Goal: Task Accomplishment & Management: Manage account settings

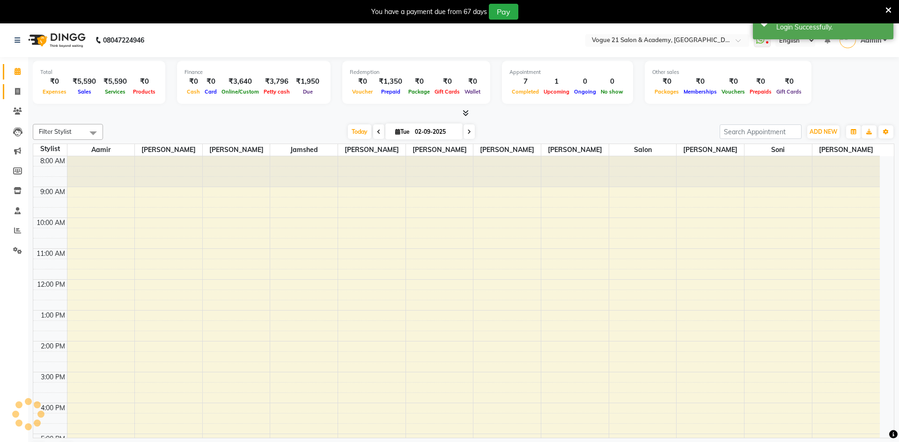
click at [19, 92] on icon at bounding box center [17, 91] width 5 height 7
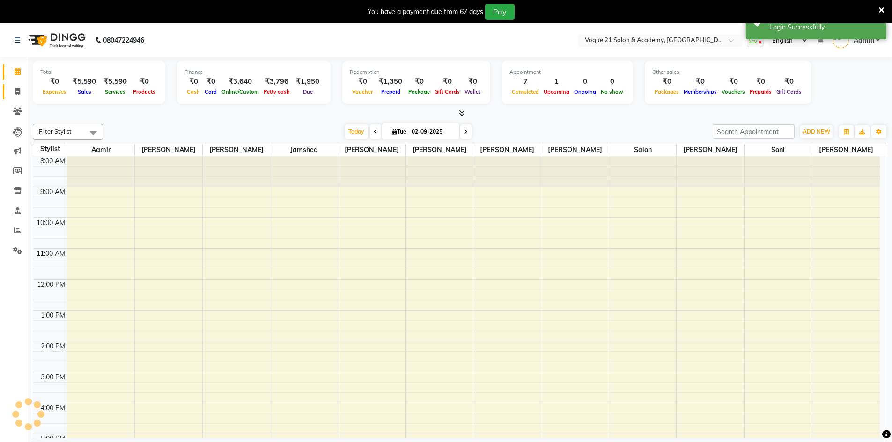
select select "service"
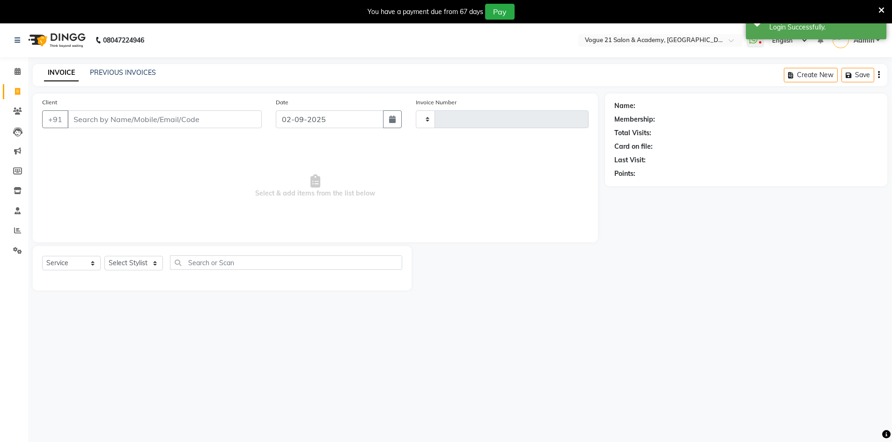
type input "2624"
select select "4433"
click at [882, 7] on icon at bounding box center [881, 10] width 6 height 8
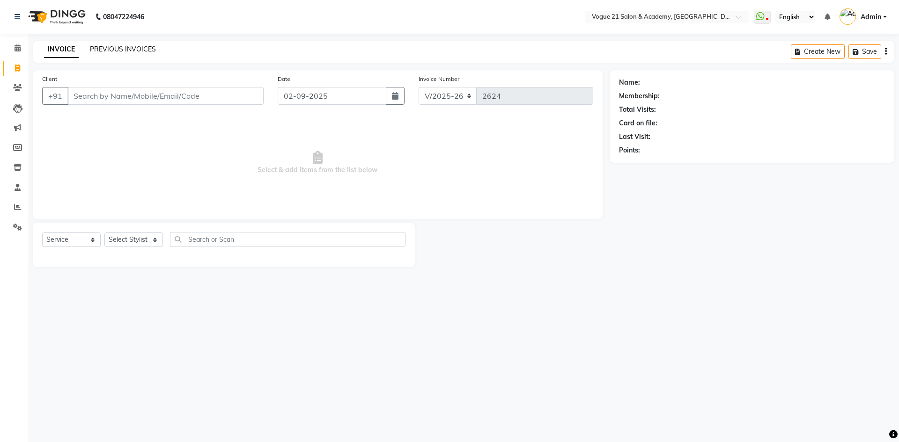
click at [108, 47] on link "PREVIOUS INVOICES" at bounding box center [123, 49] width 66 height 8
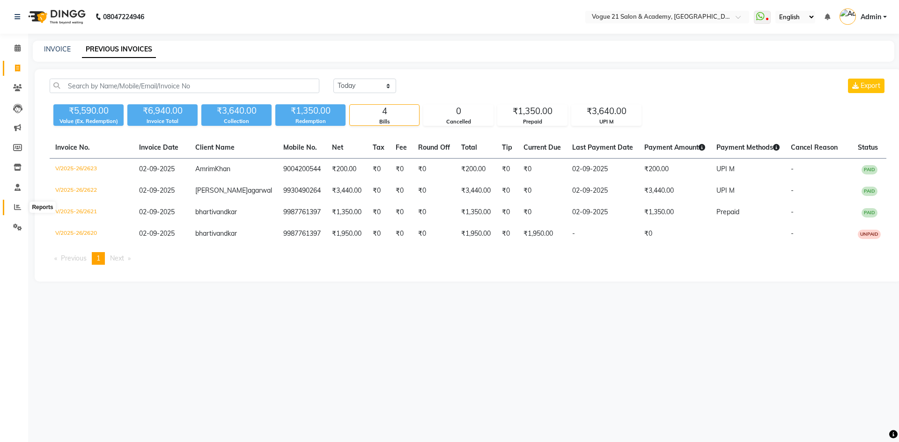
click at [19, 208] on icon at bounding box center [17, 207] width 7 height 7
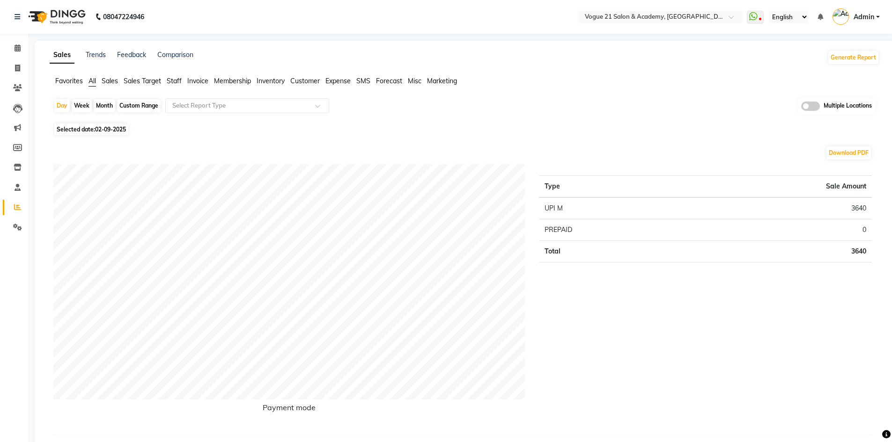
click at [179, 80] on span "Staff" at bounding box center [174, 81] width 15 height 8
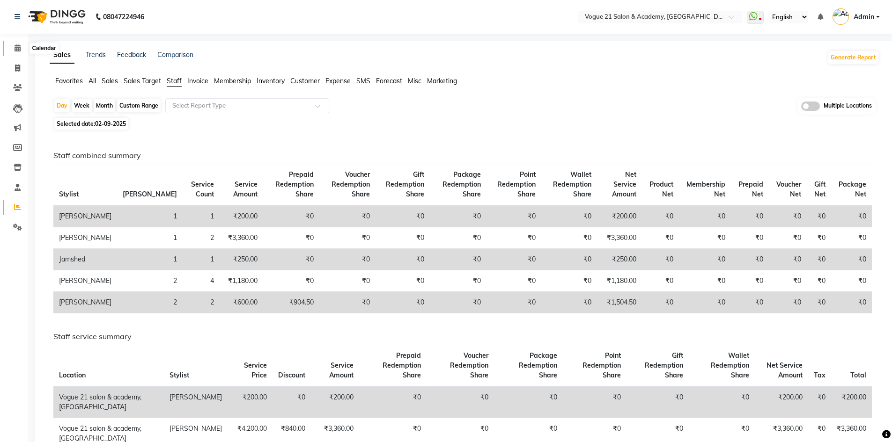
click at [17, 51] on icon at bounding box center [18, 47] width 6 height 7
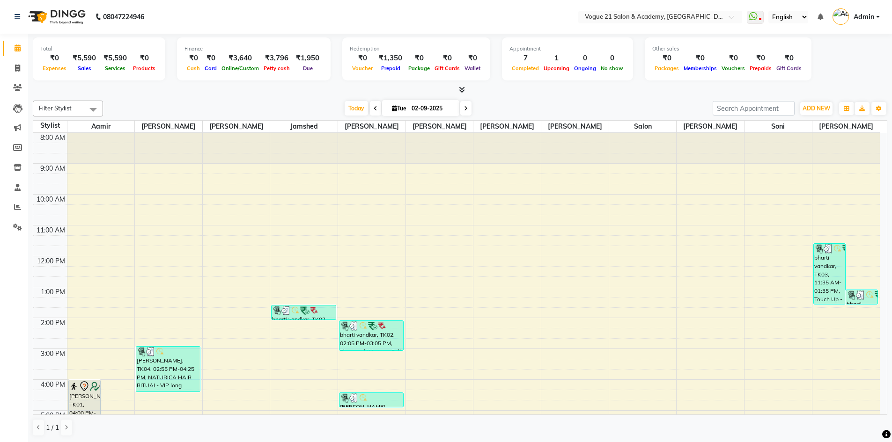
click at [863, 15] on span "Admin" at bounding box center [863, 17] width 21 height 10
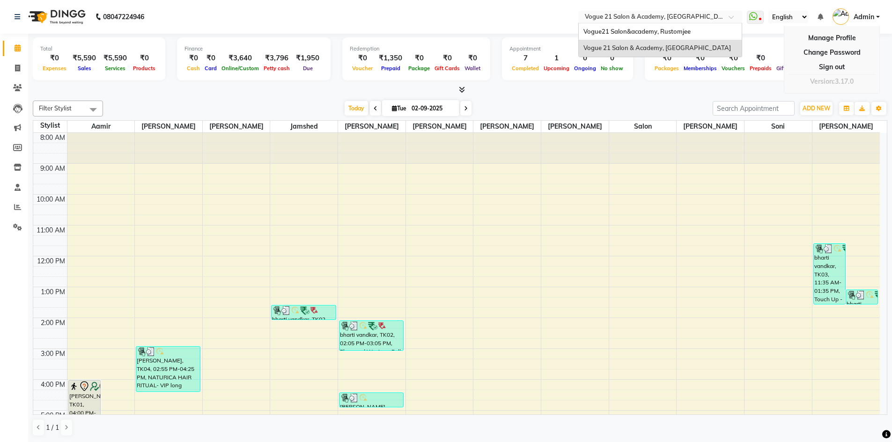
click at [626, 17] on input "text" at bounding box center [651, 17] width 136 height 9
click at [624, 29] on span "Vogue21 Salon&academy, Rustomjee" at bounding box center [636, 31] width 107 height 7
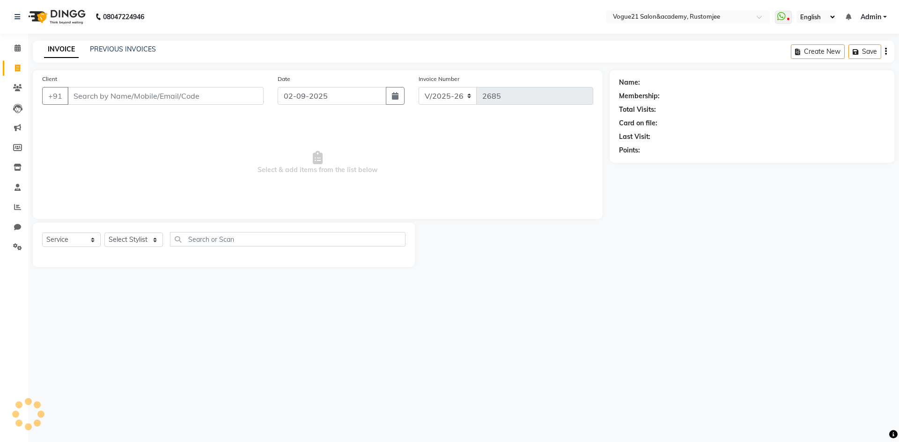
select select "8171"
select select "service"
click at [106, 47] on link "PREVIOUS INVOICES" at bounding box center [123, 49] width 66 height 8
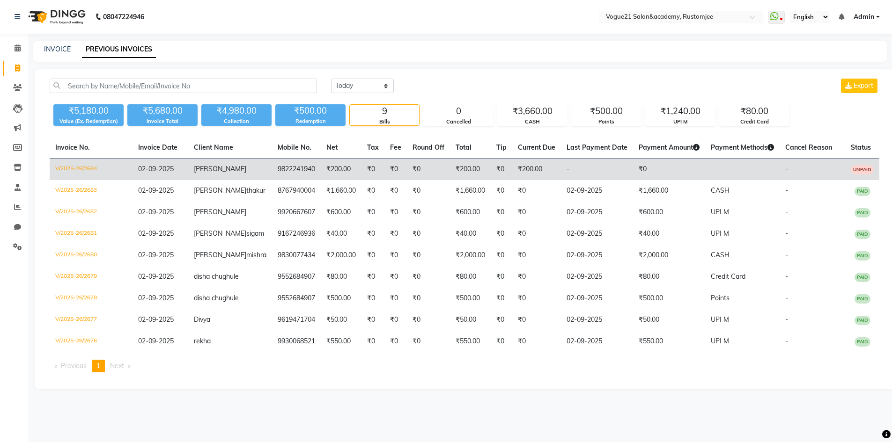
click at [407, 181] on td "₹0" at bounding box center [428, 170] width 43 height 22
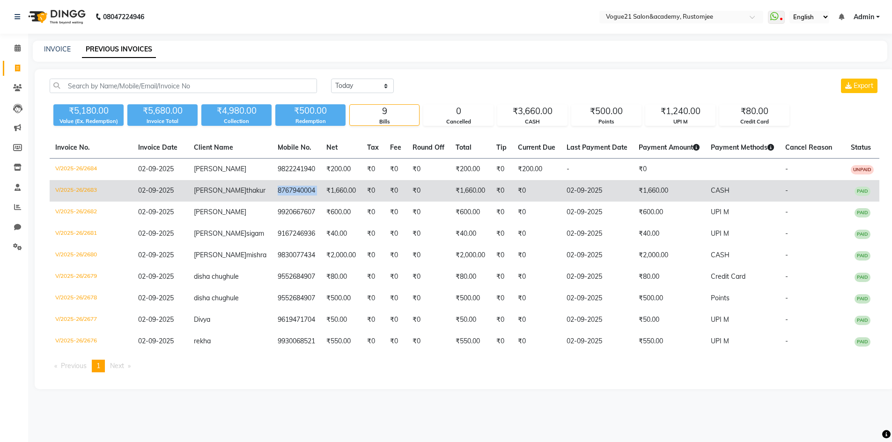
drag, startPoint x: 250, startPoint y: 202, endPoint x: 305, endPoint y: 201, distance: 54.3
click at [305, 201] on tr "V/2025-26/2683 02-09-2025 dipti thakur 8767940004 ₹1,660.00 ₹0 ₹0 ₹0 ₹1,660.00 …" at bounding box center [465, 191] width 830 height 22
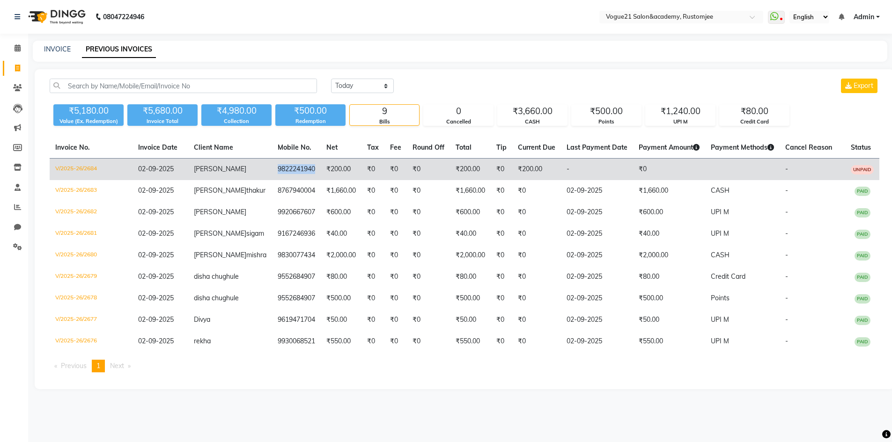
drag, startPoint x: 254, startPoint y: 169, endPoint x: 297, endPoint y: 167, distance: 43.1
click at [297, 167] on td "9822241940" at bounding box center [296, 170] width 49 height 22
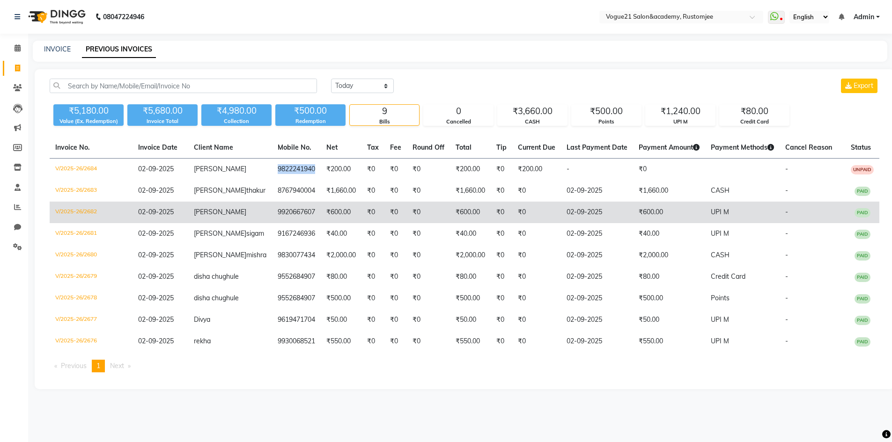
copy td "9822241940"
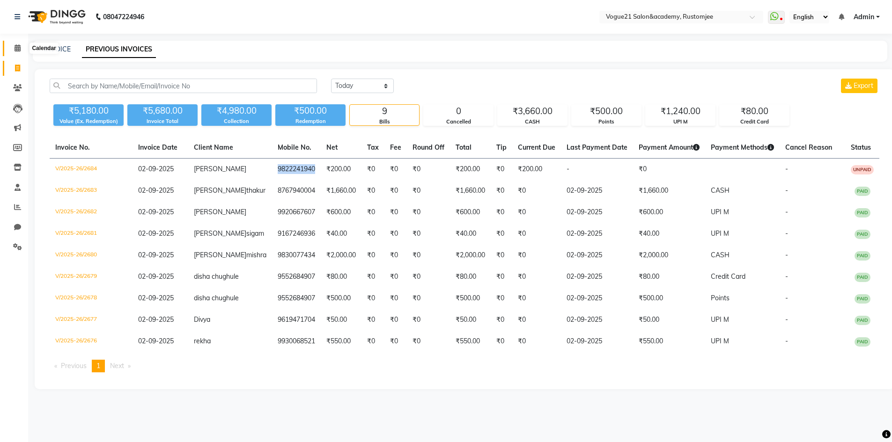
click at [15, 46] on icon at bounding box center [18, 47] width 6 height 7
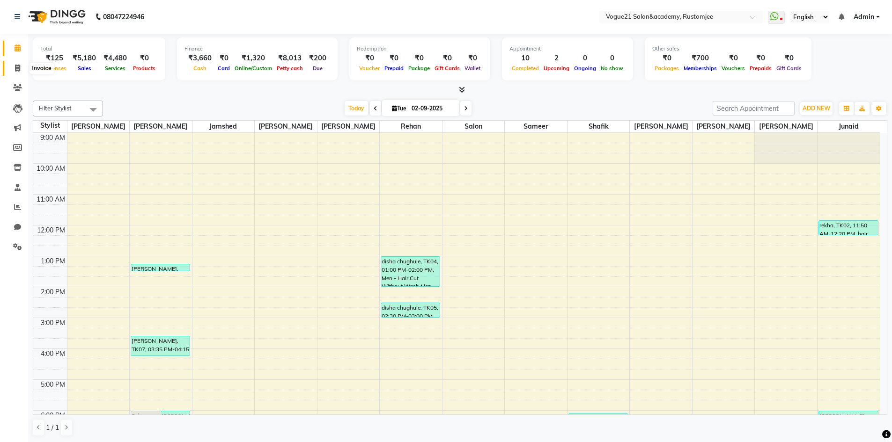
click at [19, 69] on icon at bounding box center [17, 68] width 5 height 7
select select "8171"
select select "service"
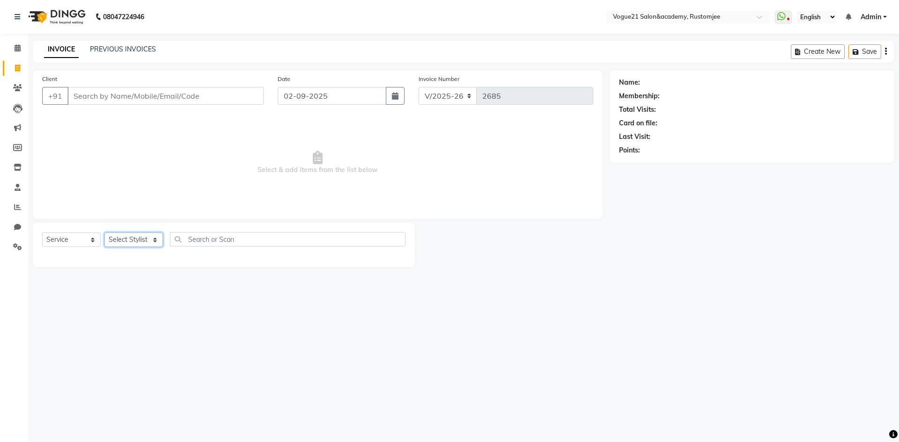
click at [134, 234] on select "Select Stylist aahil alicia anju soni Jamshed junaid Pooja yadav priya jadhav r…" at bounding box center [133, 240] width 59 height 15
select select "76929"
click at [104, 233] on select "Select Stylist aahil alicia anju soni Jamshed junaid Pooja yadav priya jadhav r…" at bounding box center [133, 240] width 59 height 15
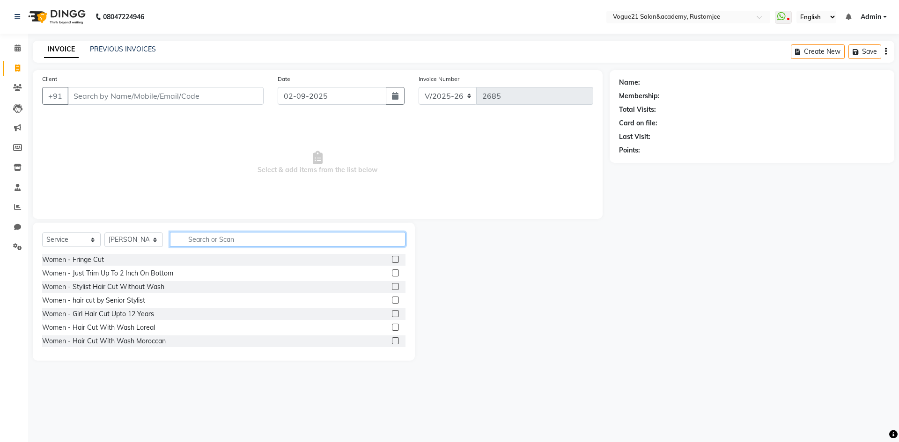
click at [207, 241] on input "text" at bounding box center [287, 239] width 235 height 15
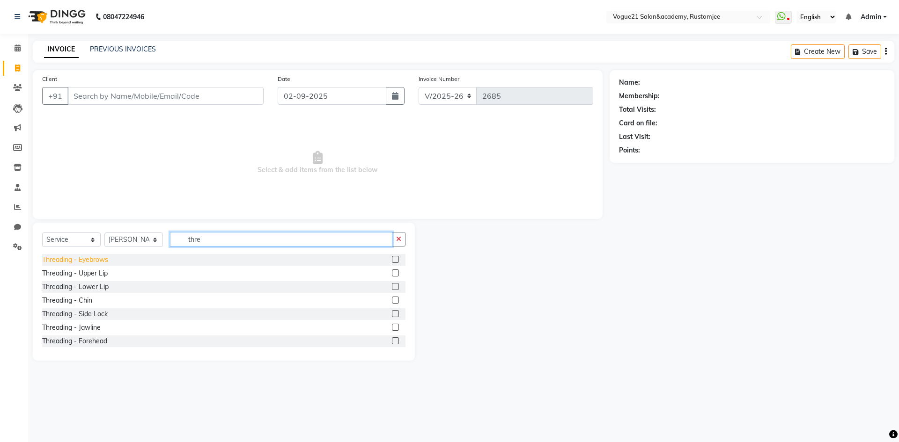
type input "thre"
click at [106, 259] on div "Threading - Eyebrows" at bounding box center [75, 260] width 66 height 10
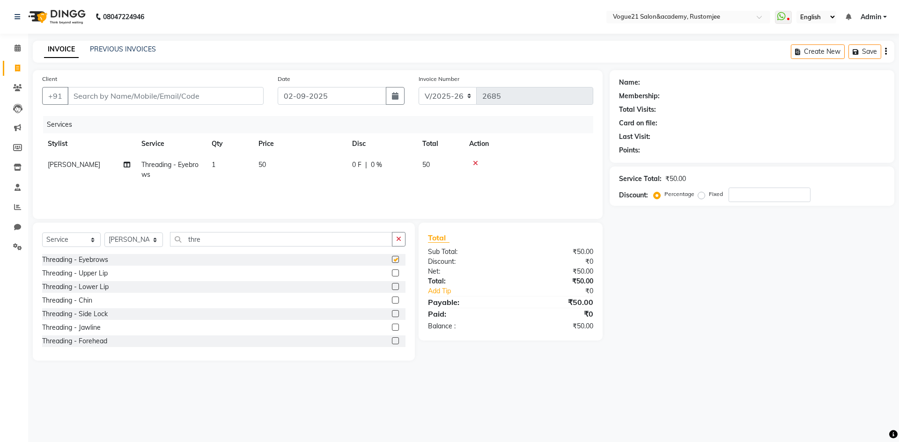
checkbox input "false"
drag, startPoint x: 232, startPoint y: 233, endPoint x: 224, endPoint y: 244, distance: 14.2
click at [232, 234] on input "thre" at bounding box center [281, 239] width 222 height 15
type input "t"
type input "thre"
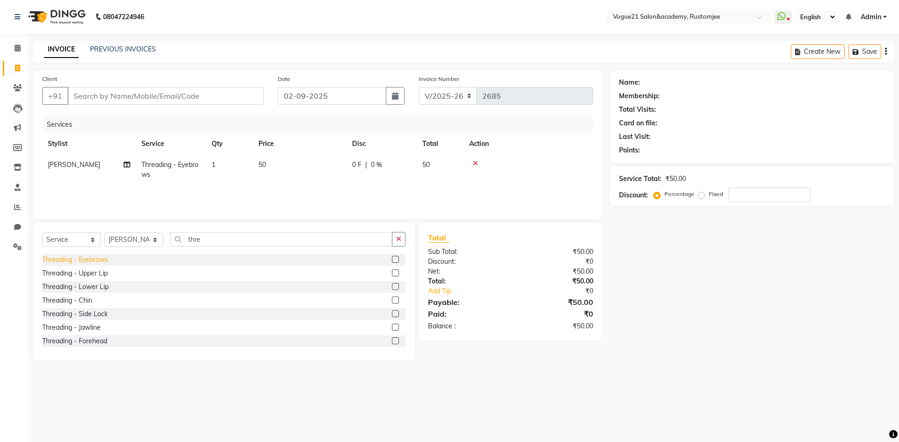
click at [101, 260] on div "Threading - Eyebrows" at bounding box center [75, 260] width 66 height 10
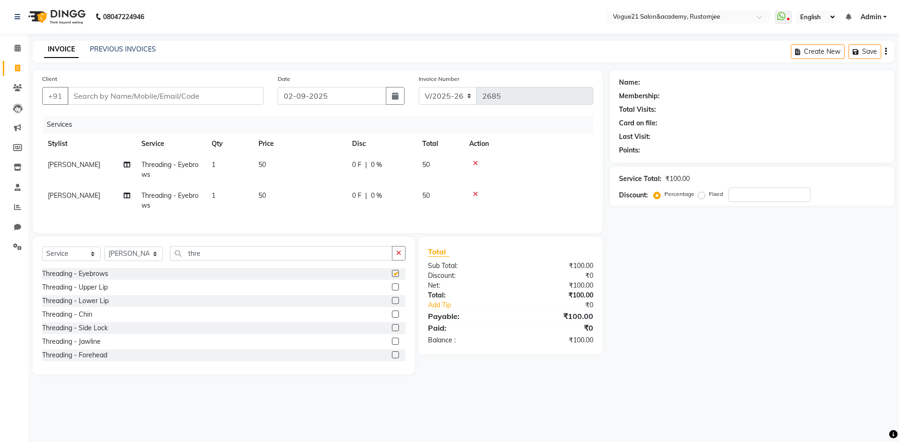
checkbox input "false"
click at [206, 260] on input "thre" at bounding box center [281, 253] width 222 height 15
type input "t"
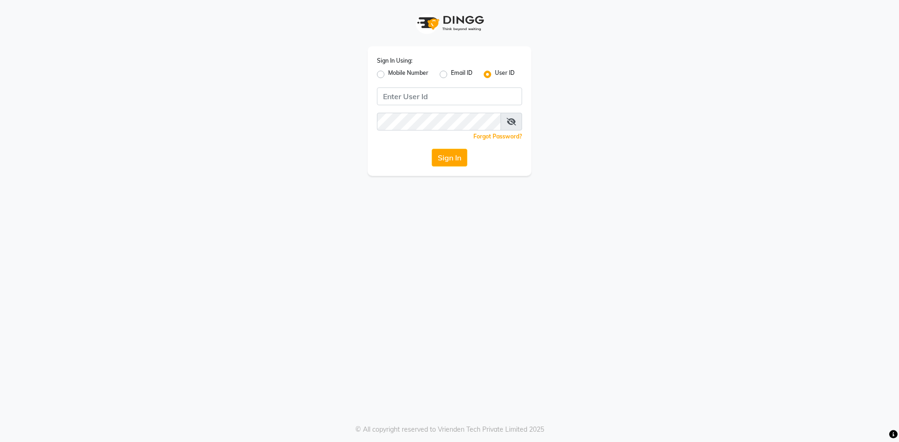
click at [388, 74] on label "Mobile Number" at bounding box center [408, 74] width 40 height 11
click at [388, 74] on input "Mobile Number" at bounding box center [391, 72] width 6 height 6
radio input "true"
radio input "false"
click at [444, 103] on input "Username" at bounding box center [465, 97] width 114 height 18
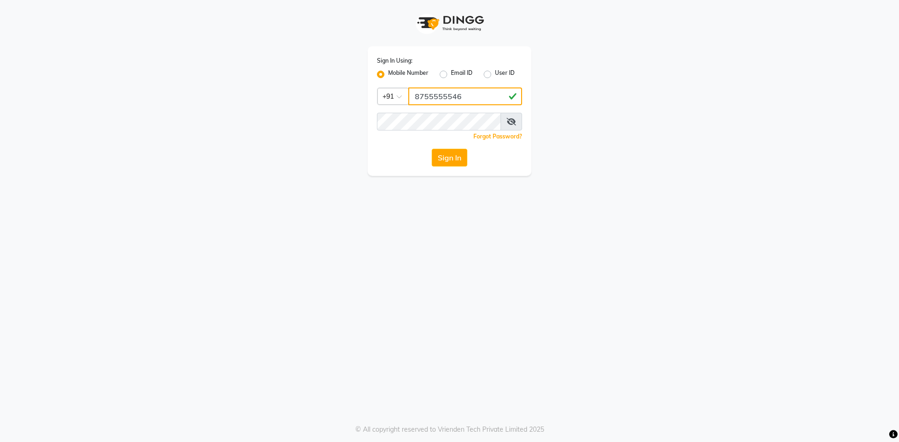
type input "8755555546"
click at [513, 124] on icon at bounding box center [511, 121] width 9 height 7
click at [442, 162] on button "Sign In" at bounding box center [450, 158] width 36 height 18
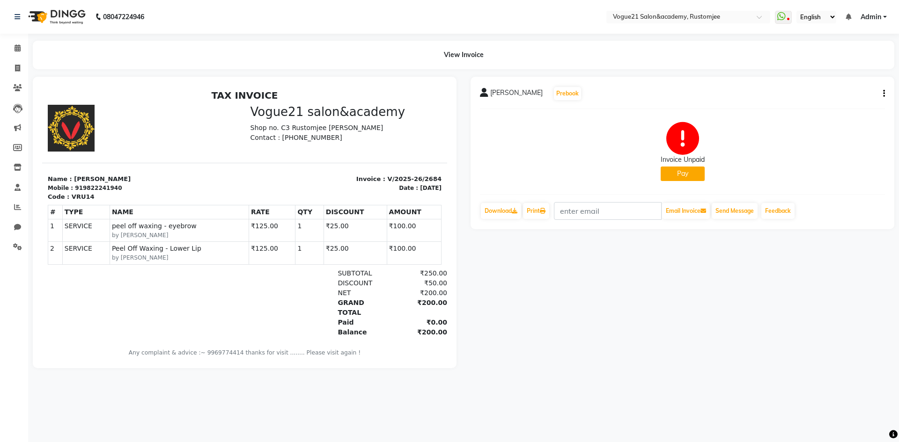
click at [885, 91] on div "[PERSON_NAME] Prebook Invoice Unpaid Pay Download Print Email Invoice Send Mess…" at bounding box center [683, 153] width 424 height 153
click at [882, 91] on button "button" at bounding box center [882, 94] width 6 height 10
click at [844, 69] on div "Cancel Invoice" at bounding box center [837, 71] width 64 height 12
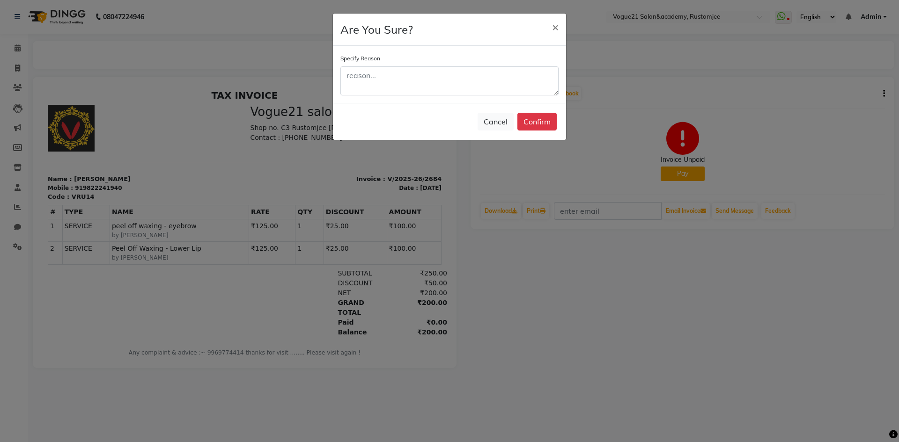
click at [731, 286] on ngb-modal-window "Are You Sure? × Specify Reason Cancel Confirm" at bounding box center [449, 221] width 899 height 442
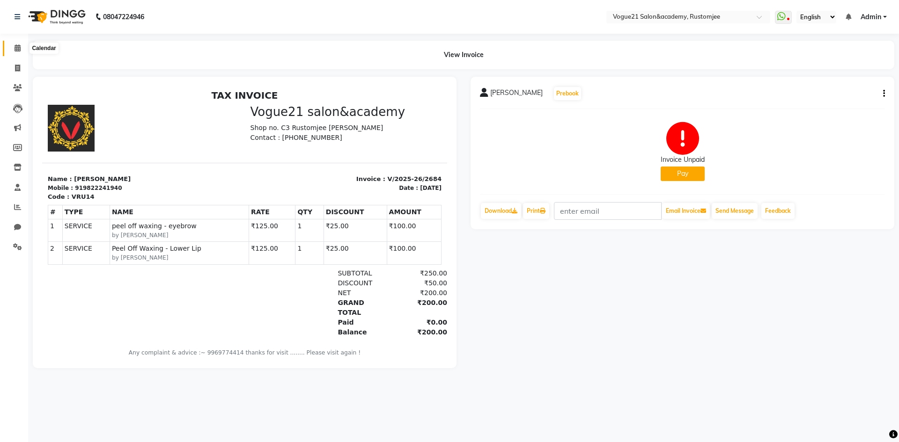
click at [14, 48] on span at bounding box center [17, 48] width 16 height 11
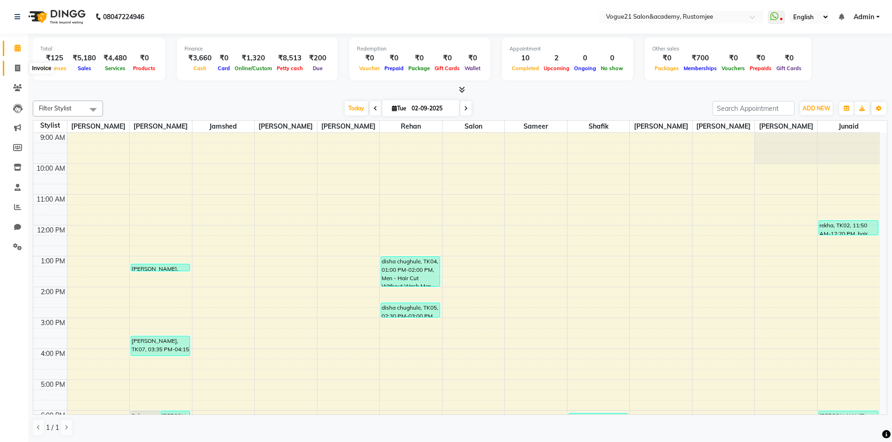
click at [23, 66] on span at bounding box center [17, 68] width 16 height 11
select select "8171"
select select "service"
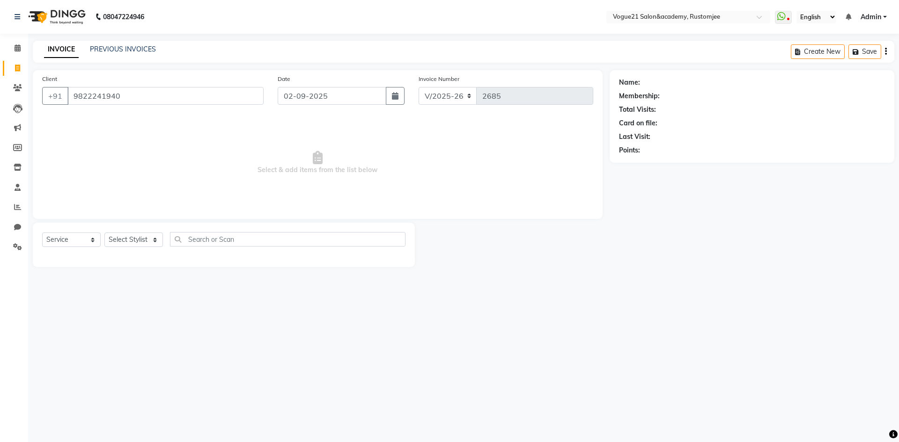
type input "9822241940"
click at [653, 81] on link "[PERSON_NAME]" at bounding box center [668, 83] width 52 height 10
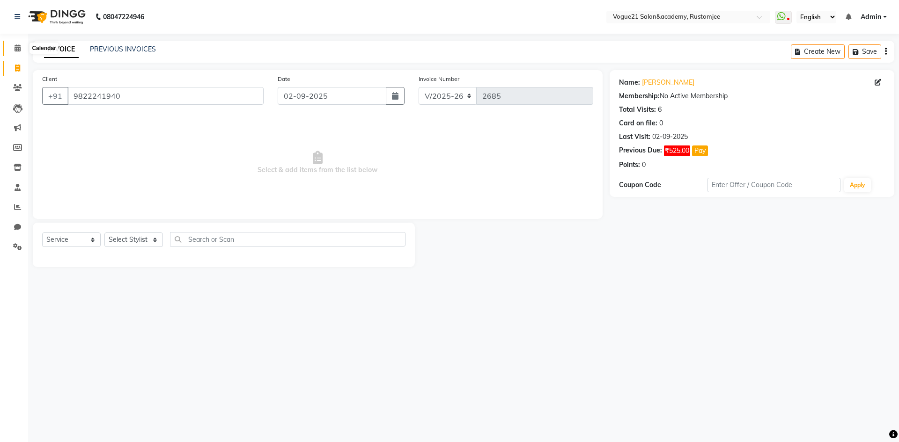
click at [20, 45] on icon at bounding box center [18, 47] width 6 height 7
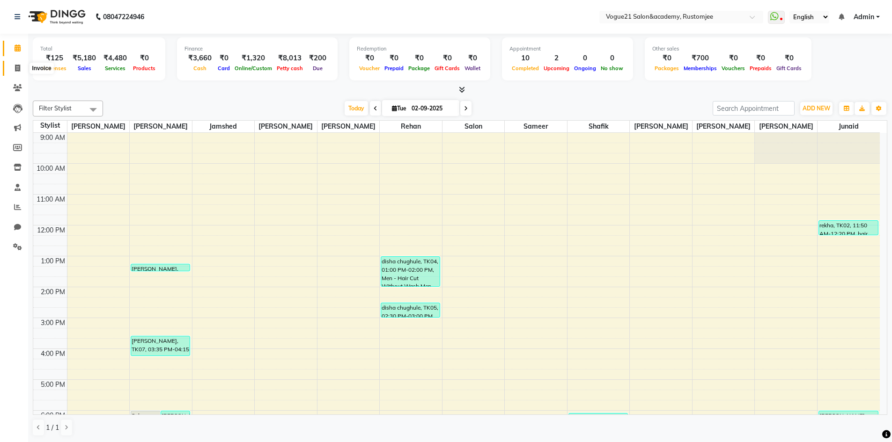
click at [22, 71] on span at bounding box center [17, 68] width 16 height 11
select select "8171"
select select "service"
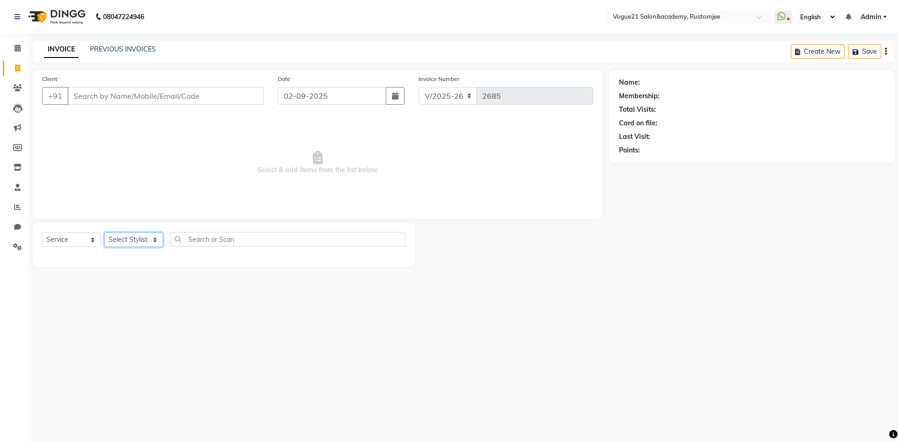
click at [141, 240] on select "Select Stylist aahil alicia anju soni Jamshed junaid Pooja yadav priya jadhav r…" at bounding box center [133, 240] width 59 height 15
select select "76929"
click at [104, 233] on select "Select Stylist aahil alicia anju soni Jamshed junaid Pooja yadav priya jadhav r…" at bounding box center [133, 240] width 59 height 15
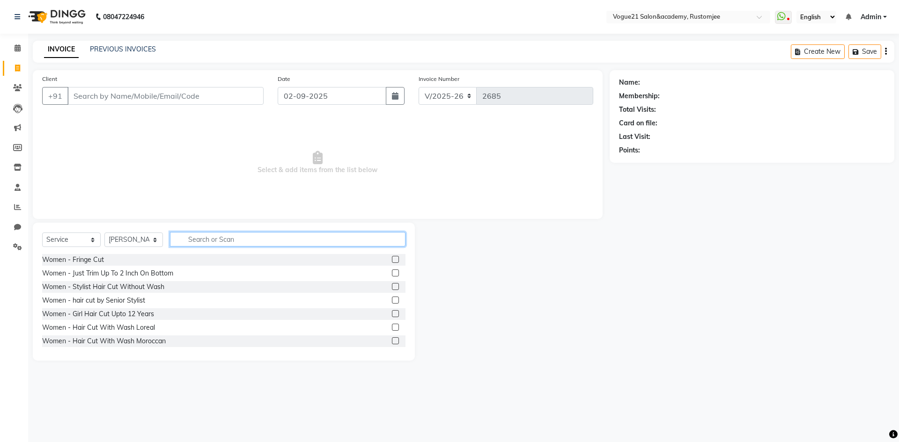
click at [199, 243] on input "text" at bounding box center [287, 239] width 235 height 15
type input "fla"
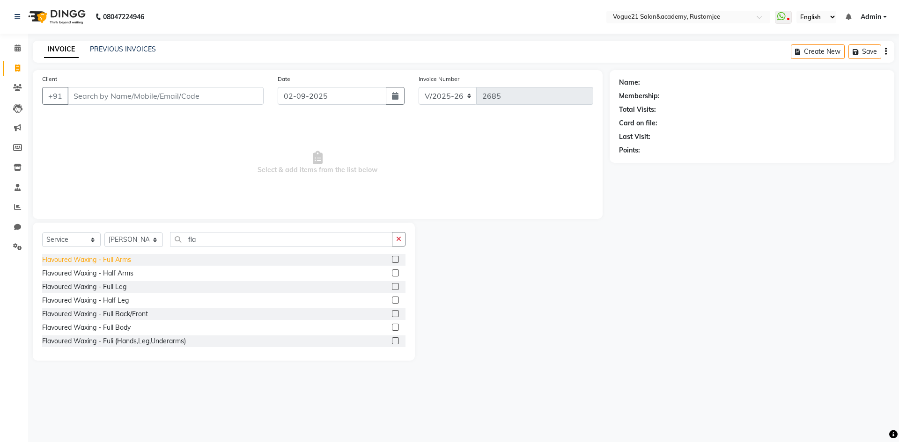
click at [116, 264] on div "Flavoured Waxing - Full Arms" at bounding box center [86, 260] width 89 height 10
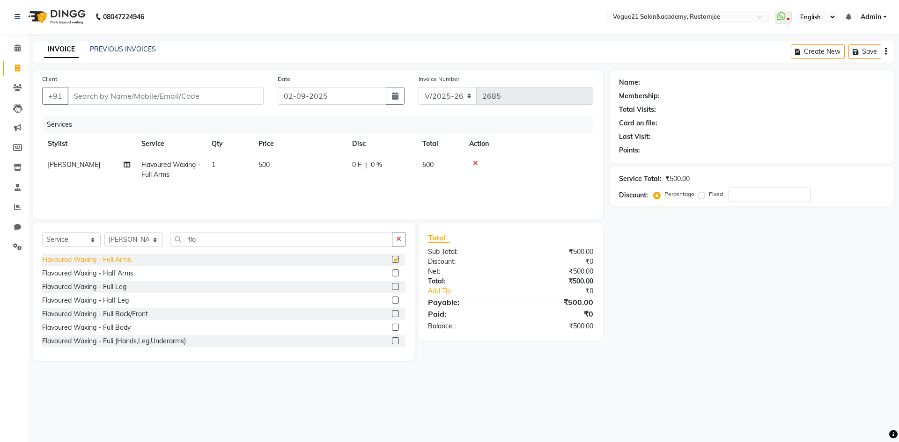
checkbox input "false"
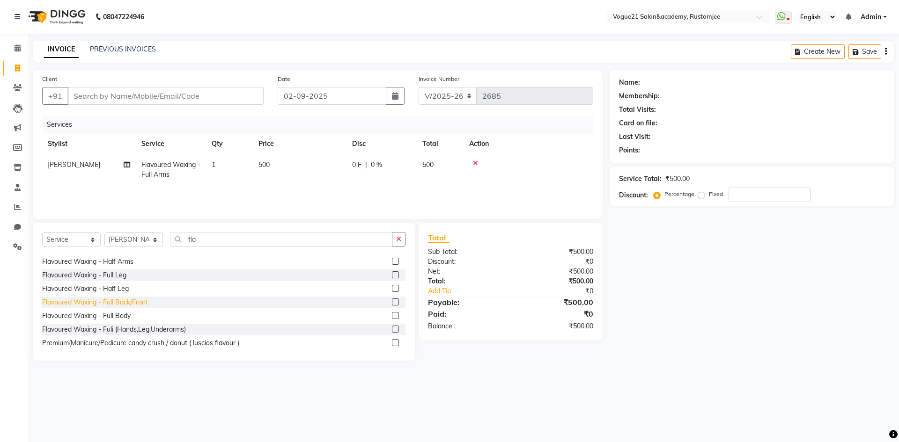
scroll to position [15, 0]
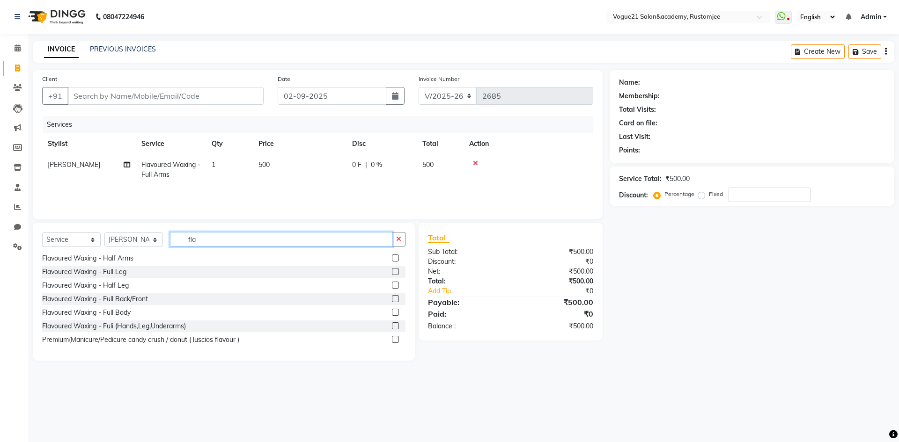
click at [205, 241] on input "fla" at bounding box center [281, 239] width 222 height 15
type input "f"
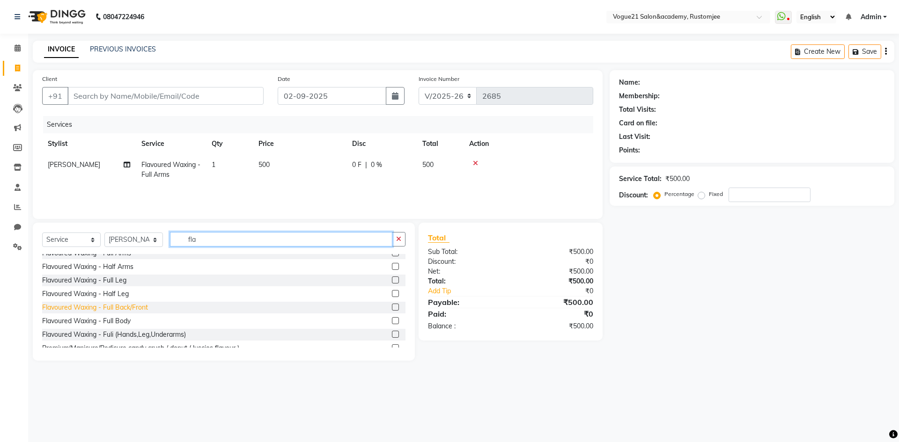
scroll to position [0, 0]
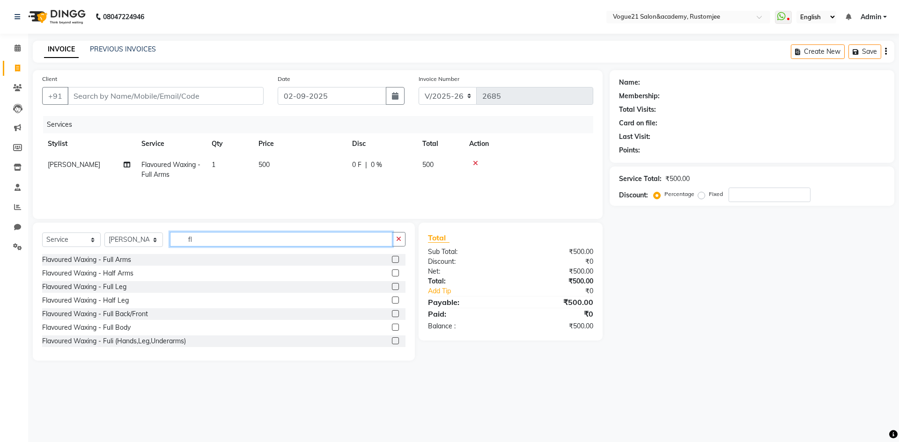
type input "f"
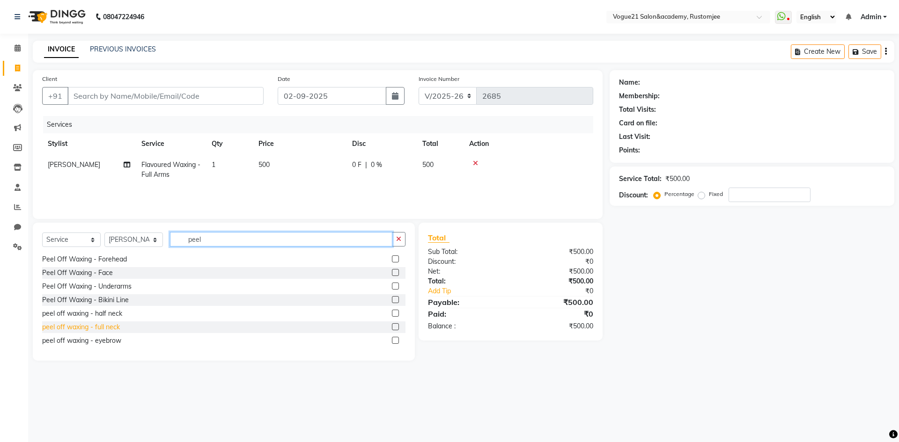
scroll to position [69, 0]
type input "peel"
click at [119, 288] on div "Peel Off Waxing - Underarms" at bounding box center [86, 286] width 89 height 10
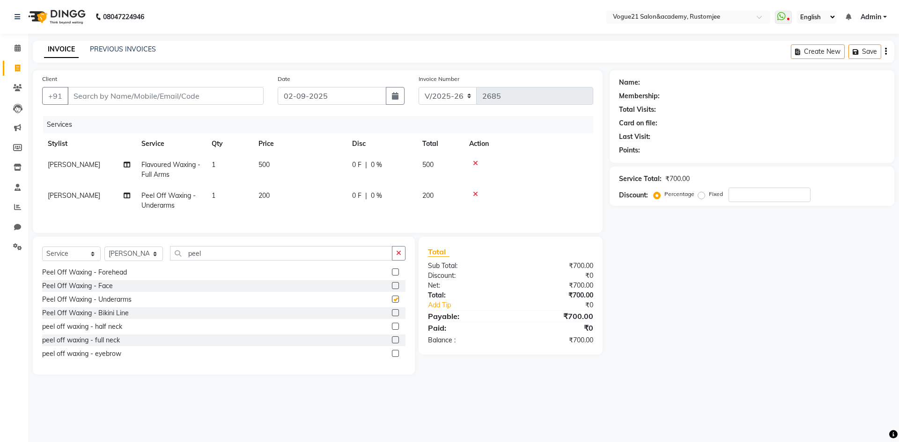
checkbox input "false"
click at [225, 261] on input "peel" at bounding box center [281, 253] width 222 height 15
type input "p"
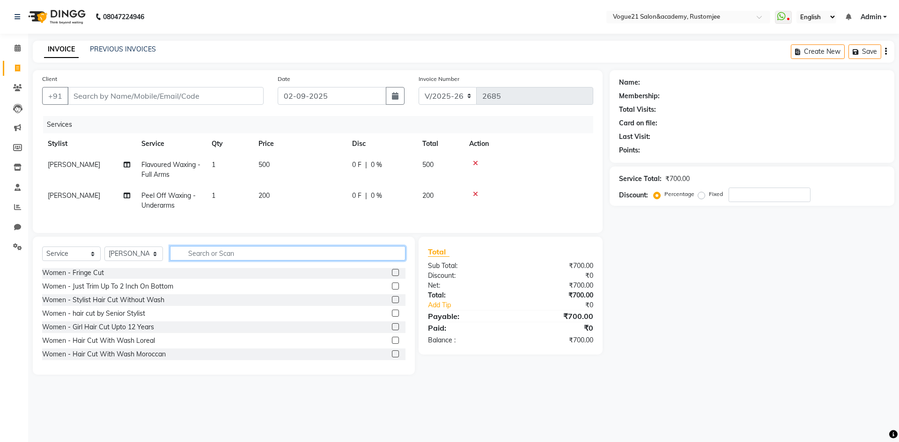
scroll to position [0, 0]
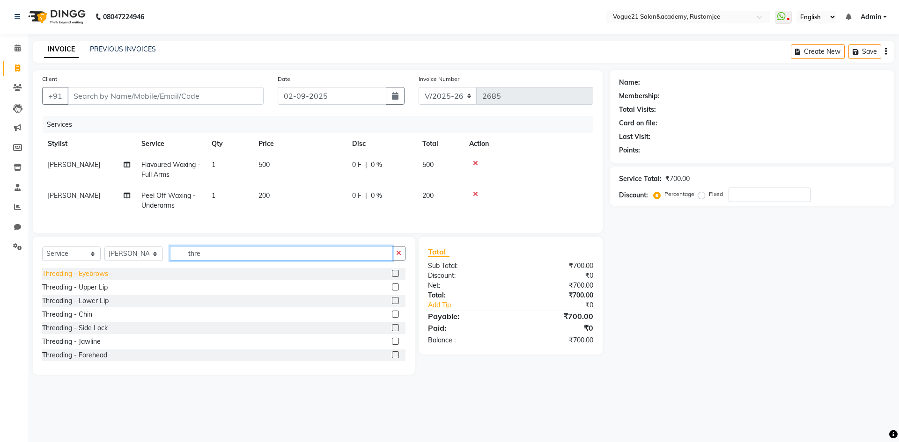
type input "thre"
click at [70, 279] on div "Threading - Eyebrows" at bounding box center [75, 274] width 66 height 10
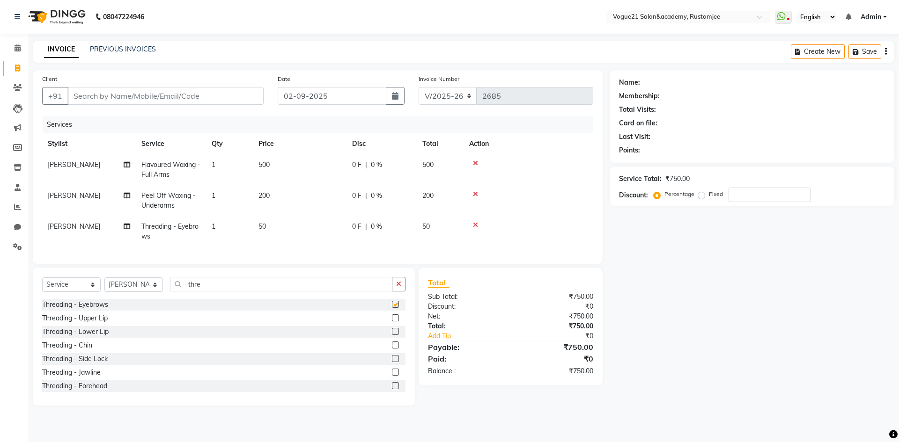
checkbox input "false"
click at [250, 281] on div "Select Service Product Membership Package Voucher Prepaid Gift Card Select Styl…" at bounding box center [224, 337] width 382 height 138
click at [219, 292] on input "thre" at bounding box center [281, 284] width 222 height 15
type input "t"
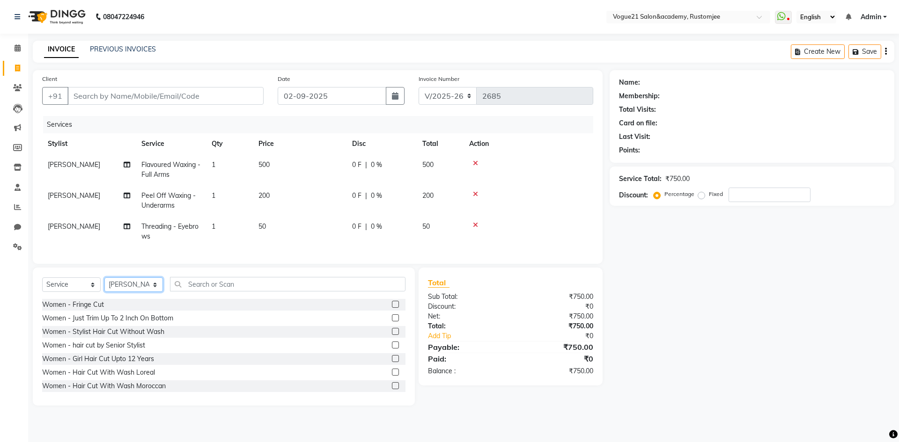
click at [126, 292] on select "Select Stylist aahil alicia anju soni Jamshed junaid Pooja yadav priya jadhav r…" at bounding box center [133, 285] width 59 height 15
select select "78479"
click at [104, 285] on select "Select Stylist aahil alicia anju soni Jamshed junaid Pooja yadav priya jadhav r…" at bounding box center [133, 285] width 59 height 15
click at [205, 292] on input "text" at bounding box center [287, 284] width 235 height 15
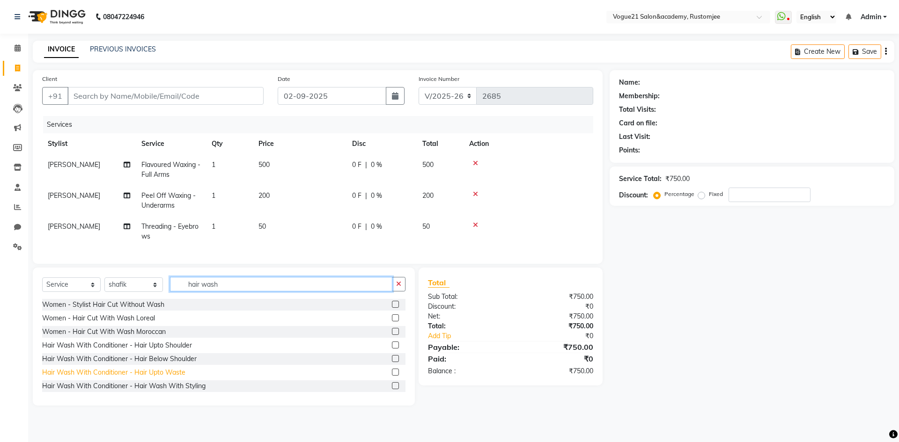
type input "hair wash"
click at [175, 378] on div "Hair Wash With Conditioner - Hair Upto Waste" at bounding box center [113, 373] width 143 height 10
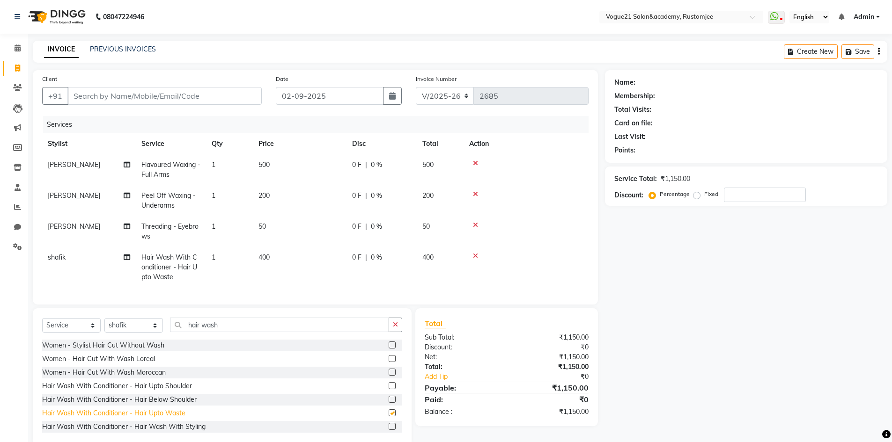
checkbox input "false"
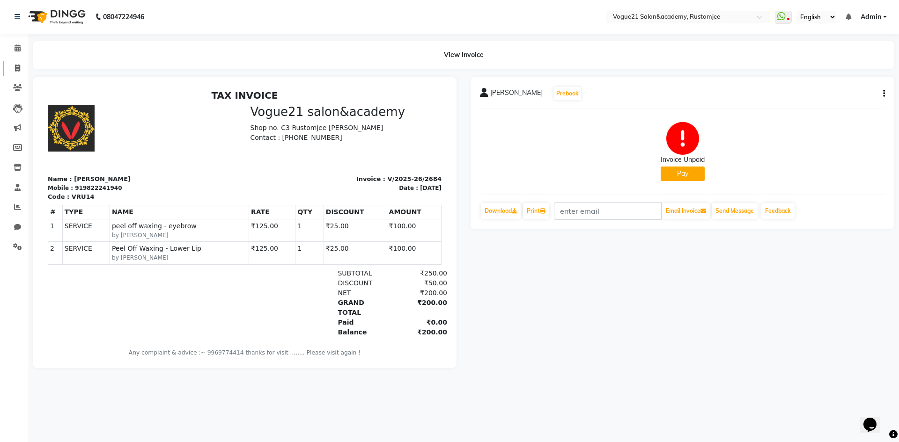
click at [19, 74] on link "Invoice" at bounding box center [14, 68] width 22 height 15
select select "8171"
select select "service"
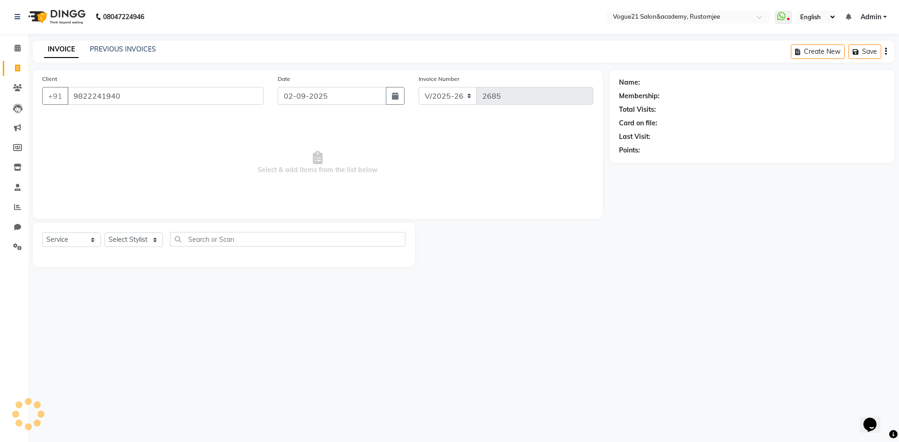
type input "9822241940"
select select "1: Object"
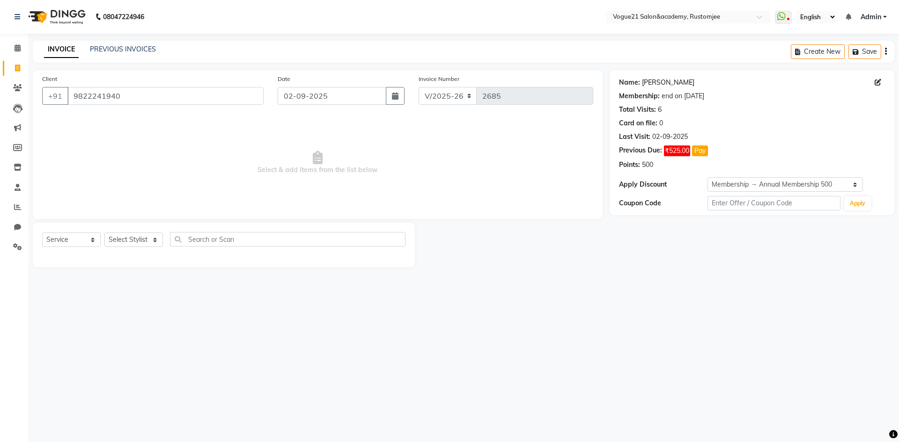
click at [669, 84] on link "Krishna Parikh" at bounding box center [668, 83] width 52 height 10
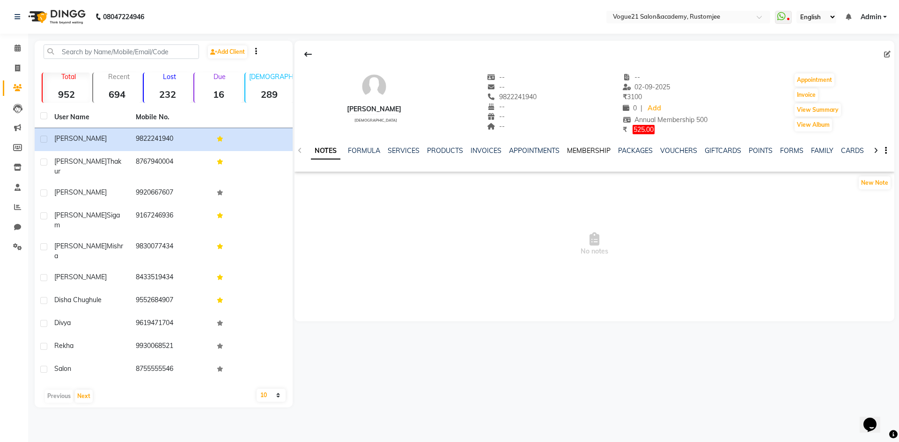
click at [588, 147] on link "MEMBERSHIP" at bounding box center [589, 151] width 44 height 8
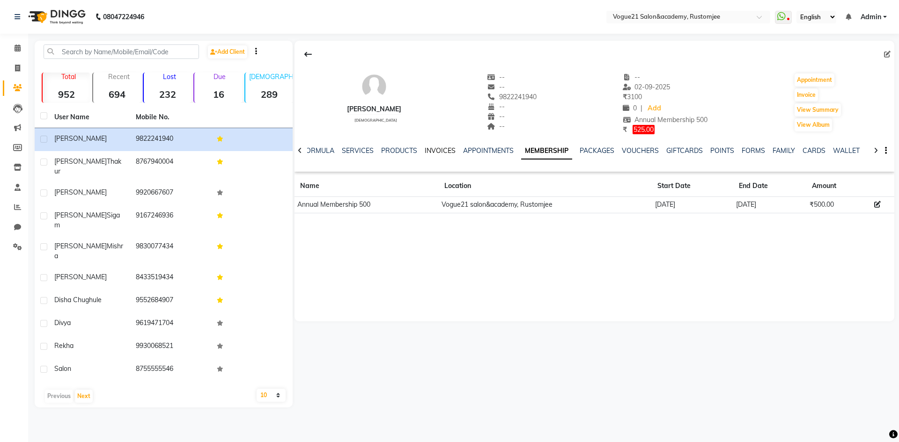
click at [445, 151] on link "INVOICES" at bounding box center [440, 151] width 31 height 8
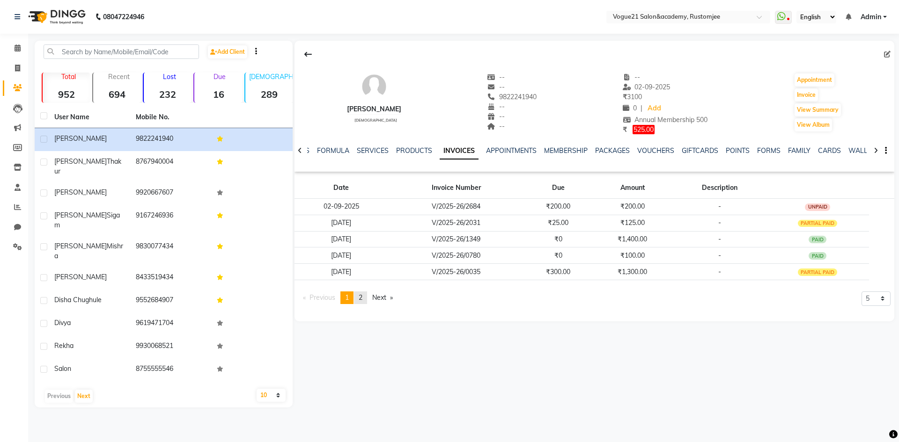
click at [366, 298] on link "page 2" at bounding box center [360, 298] width 13 height 13
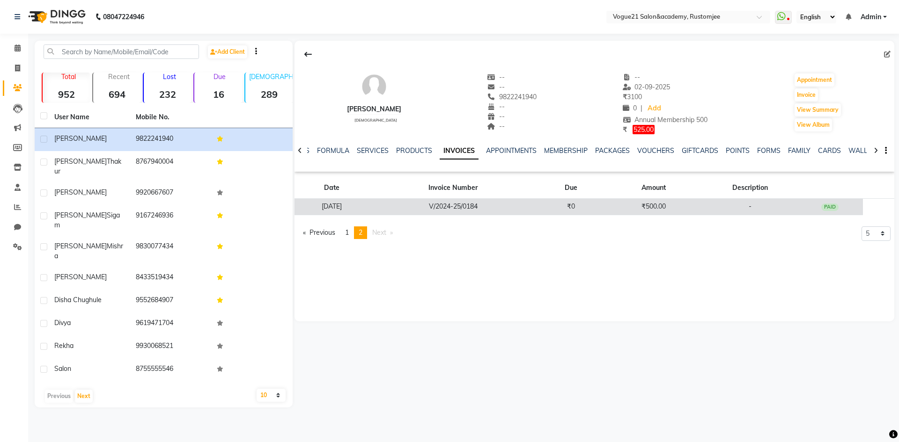
click at [369, 211] on td "[DATE]" at bounding box center [331, 207] width 74 height 16
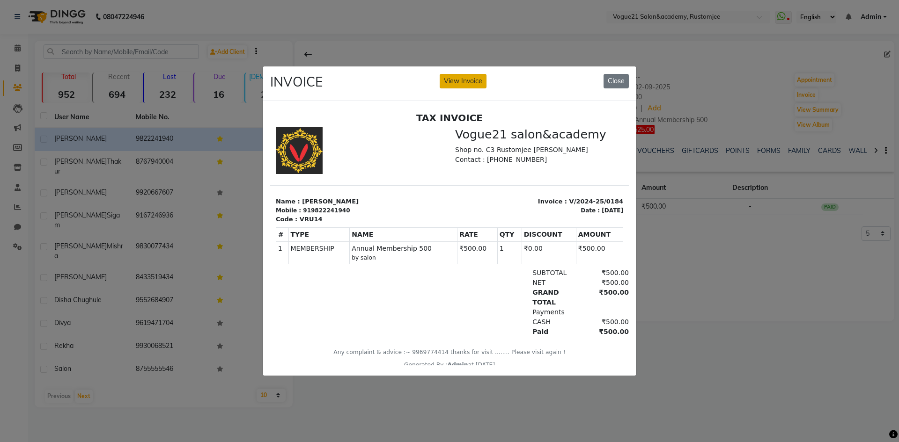
click at [464, 79] on button "View Invoice" at bounding box center [463, 81] width 47 height 15
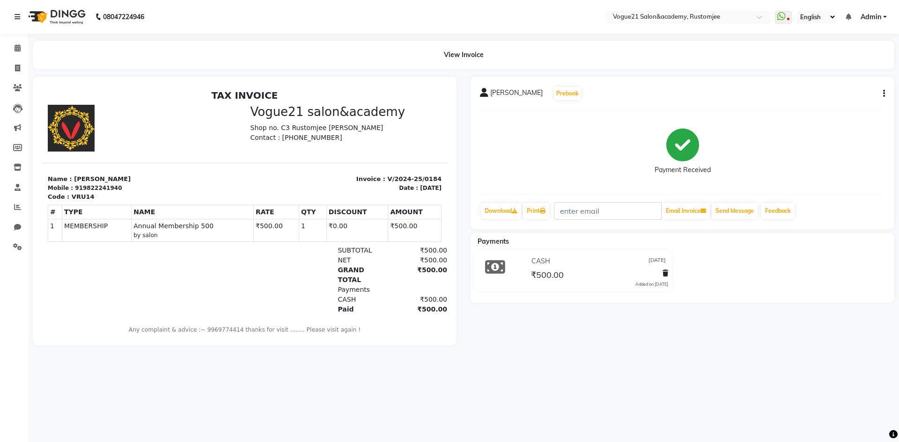
click at [881, 90] on button "button" at bounding box center [882, 94] width 6 height 10
click at [857, 71] on div "Cancel Invoice" at bounding box center [846, 76] width 47 height 12
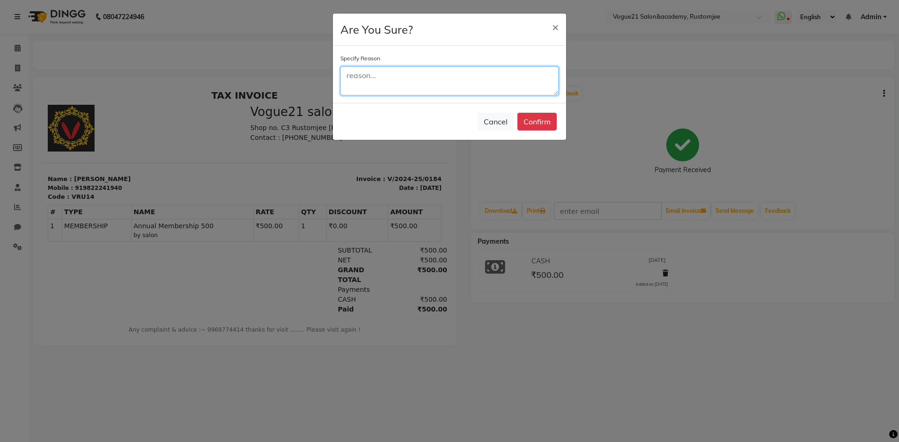
click at [428, 84] on textarea at bounding box center [449, 80] width 218 height 29
type textarea "wrong bill"
click at [548, 123] on button "Confirm" at bounding box center [536, 122] width 39 height 18
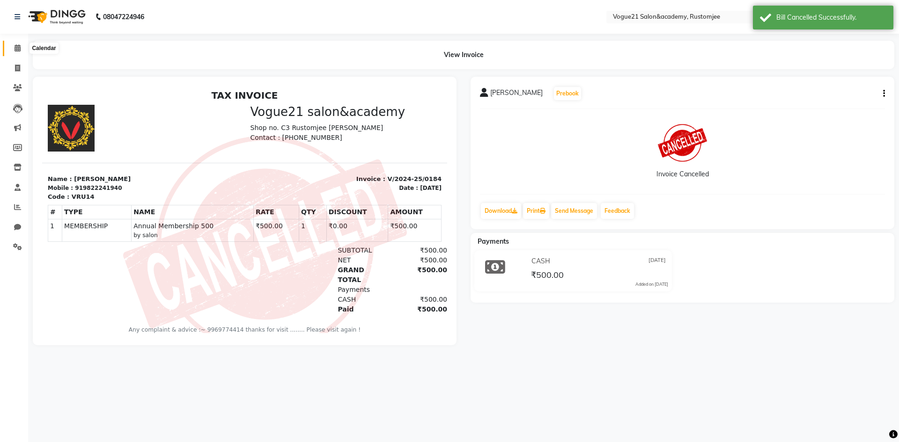
click at [16, 50] on icon at bounding box center [18, 47] width 6 height 7
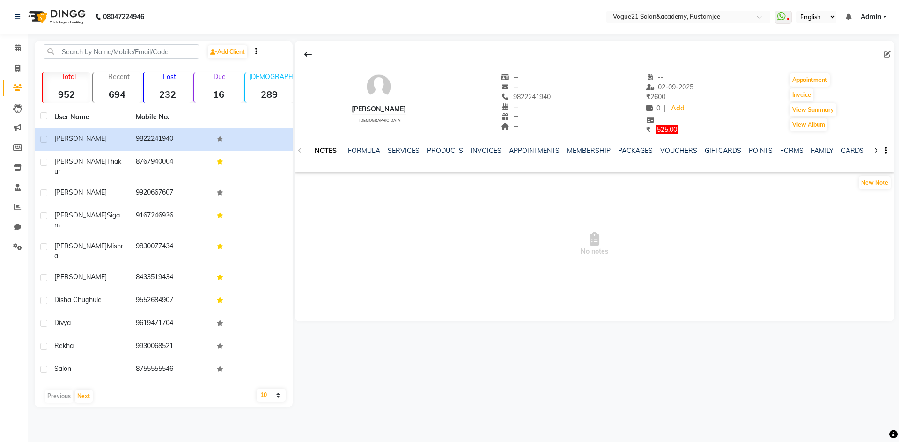
click at [589, 155] on div "MEMBERSHIP" at bounding box center [589, 151] width 44 height 10
click at [589, 151] on link "MEMBERSHIP" at bounding box center [589, 151] width 44 height 8
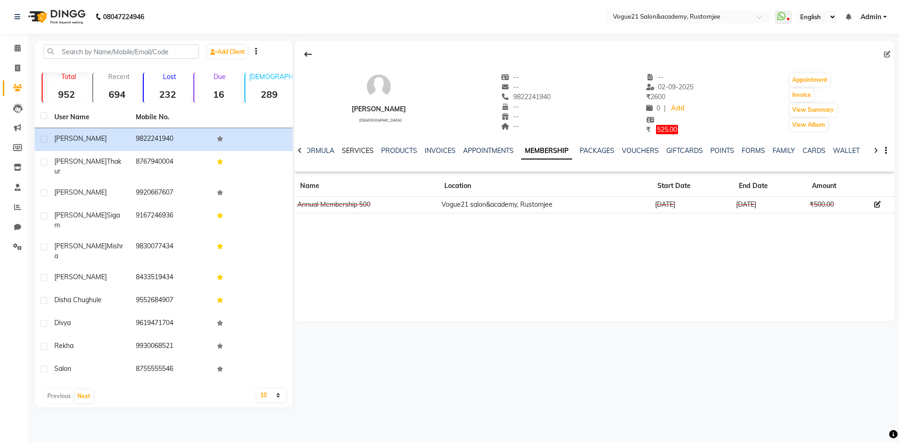
click at [358, 148] on link "SERVICES" at bounding box center [358, 151] width 32 height 8
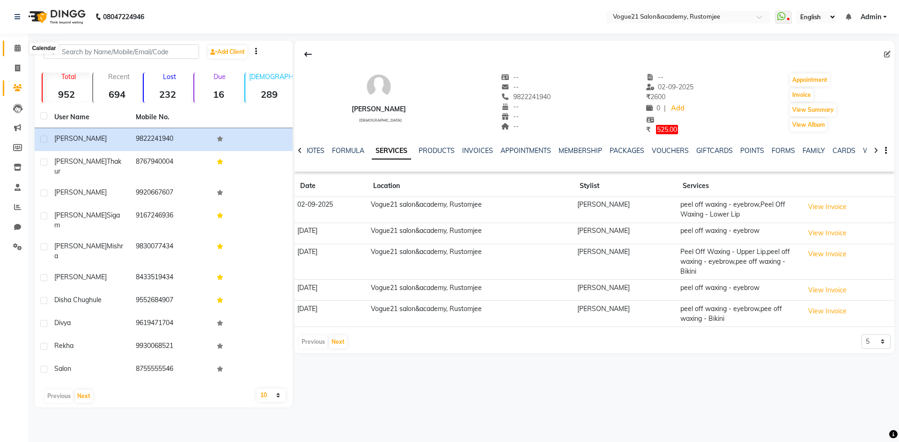
click at [16, 50] on icon at bounding box center [18, 47] width 6 height 7
